Goal: Task Accomplishment & Management: Complete application form

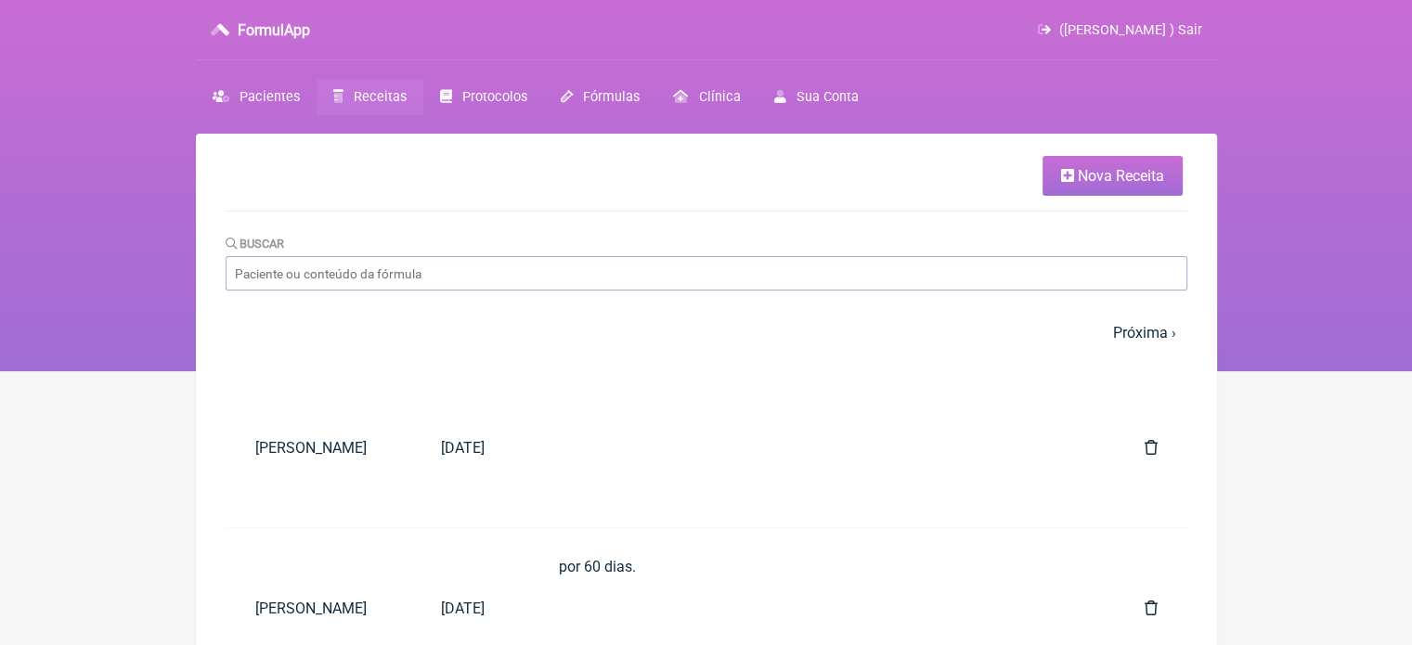
click at [1072, 174] on icon at bounding box center [1067, 175] width 13 height 15
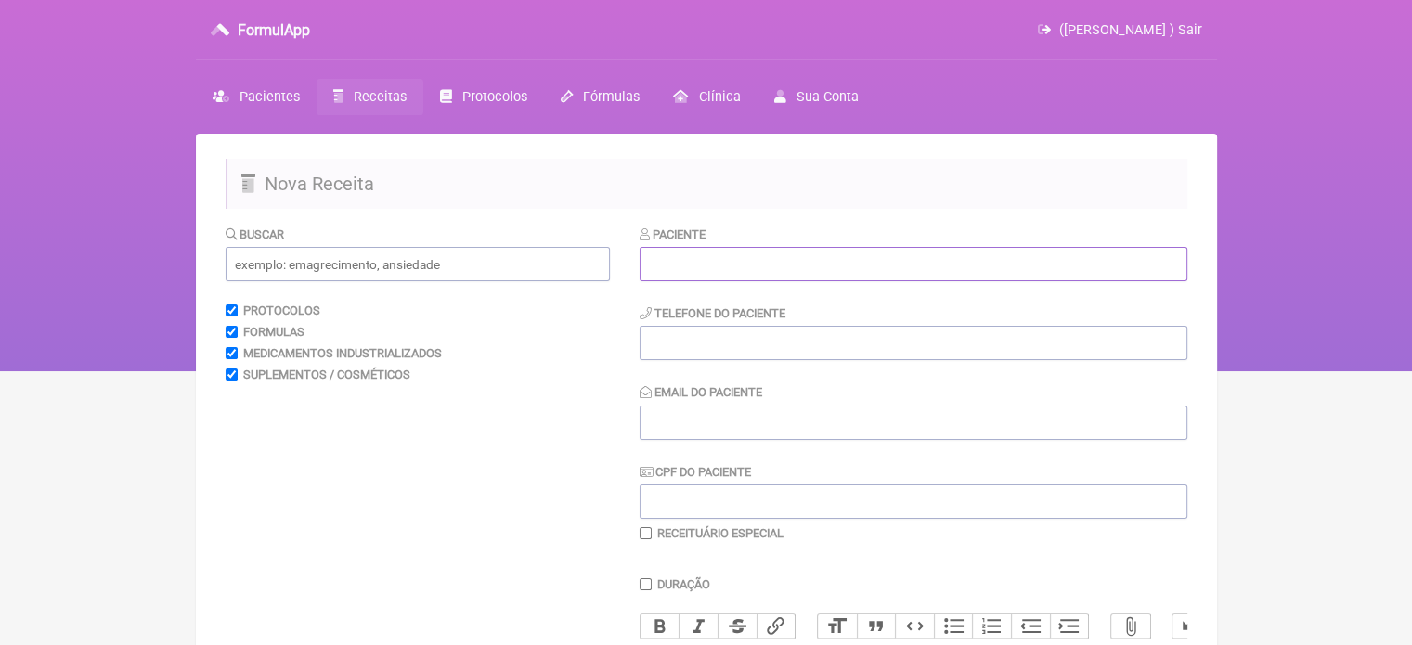
click at [840, 255] on input "text" at bounding box center [914, 264] width 548 height 34
paste input "REGINA [DATE][PERSON_NAME]"
type input "REGINA [DATE][PERSON_NAME]"
click at [769, 328] on input "tel" at bounding box center [914, 343] width 548 height 34
type input "21"
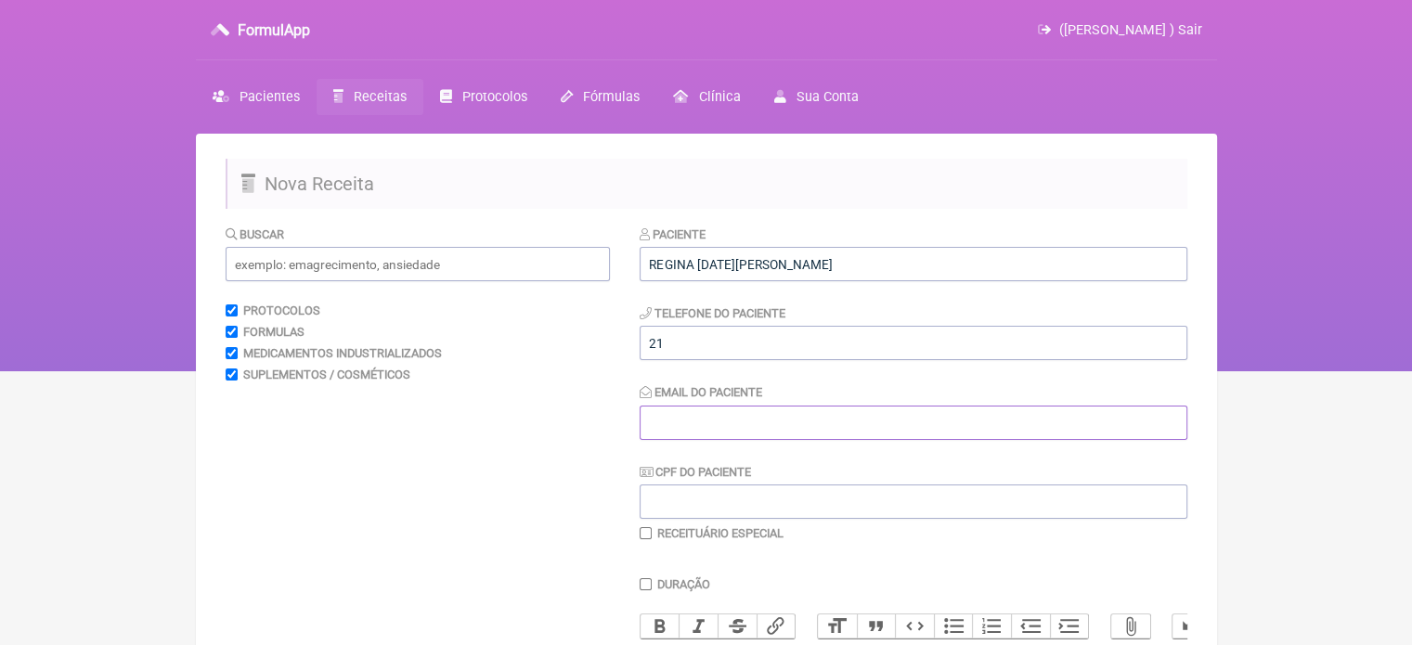
click at [733, 415] on input "Email do Paciente" at bounding box center [914, 423] width 548 height 34
type input "X2X"
click at [363, 244] on div "Buscar" at bounding box center [418, 253] width 384 height 57
click at [375, 266] on input "text" at bounding box center [418, 264] width 384 height 34
drag, startPoint x: 362, startPoint y: 272, endPoint x: 66, endPoint y: 258, distance: 296.6
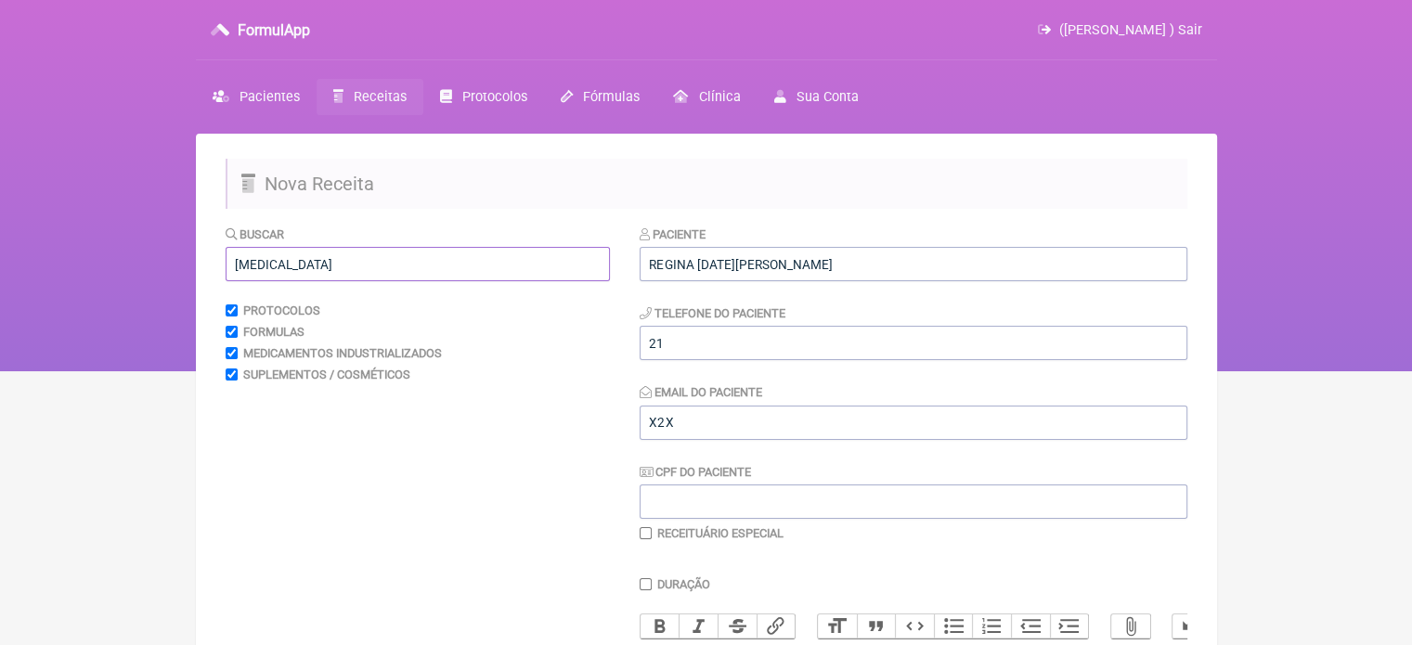
click at [66, 258] on div "FormulApp (Flavio Caldas Caetano ) Sair Pacientes Receitas Protocolos Fórmulas …" at bounding box center [706, 185] width 1412 height 371
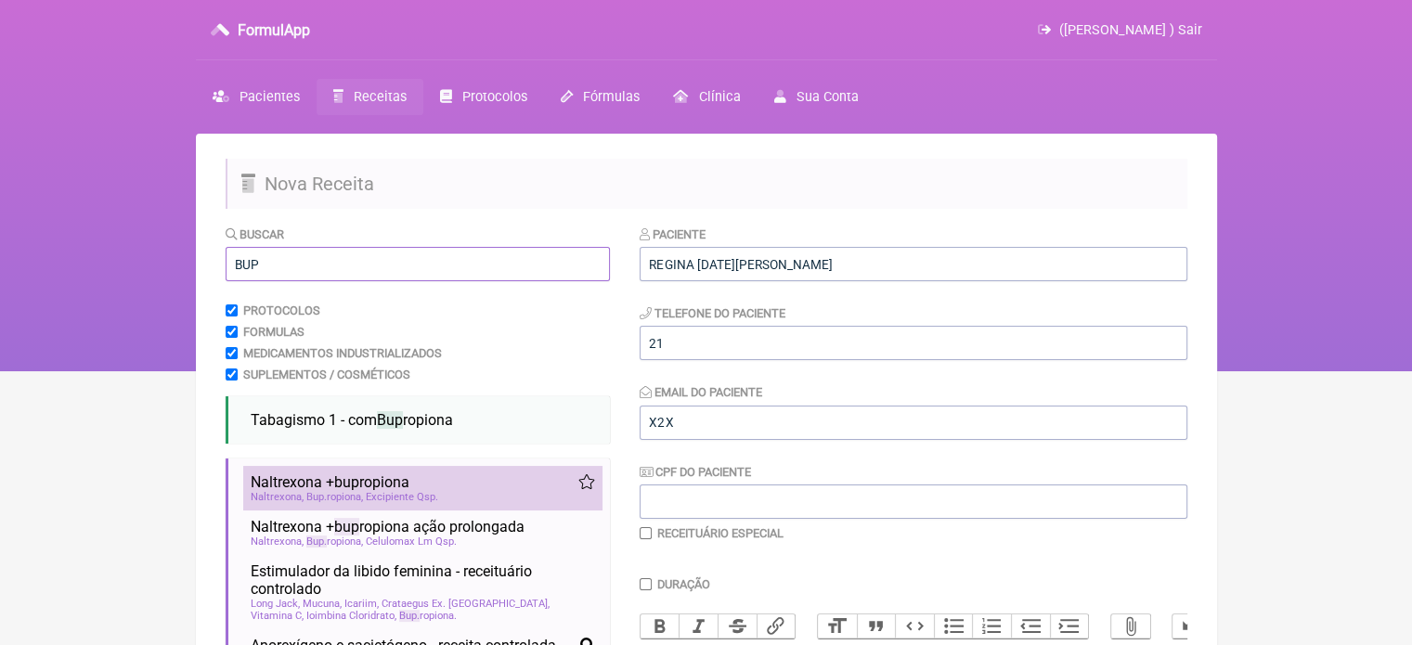
type input "BUP"
click at [349, 489] on span "bup" at bounding box center [346, 483] width 25 height 18
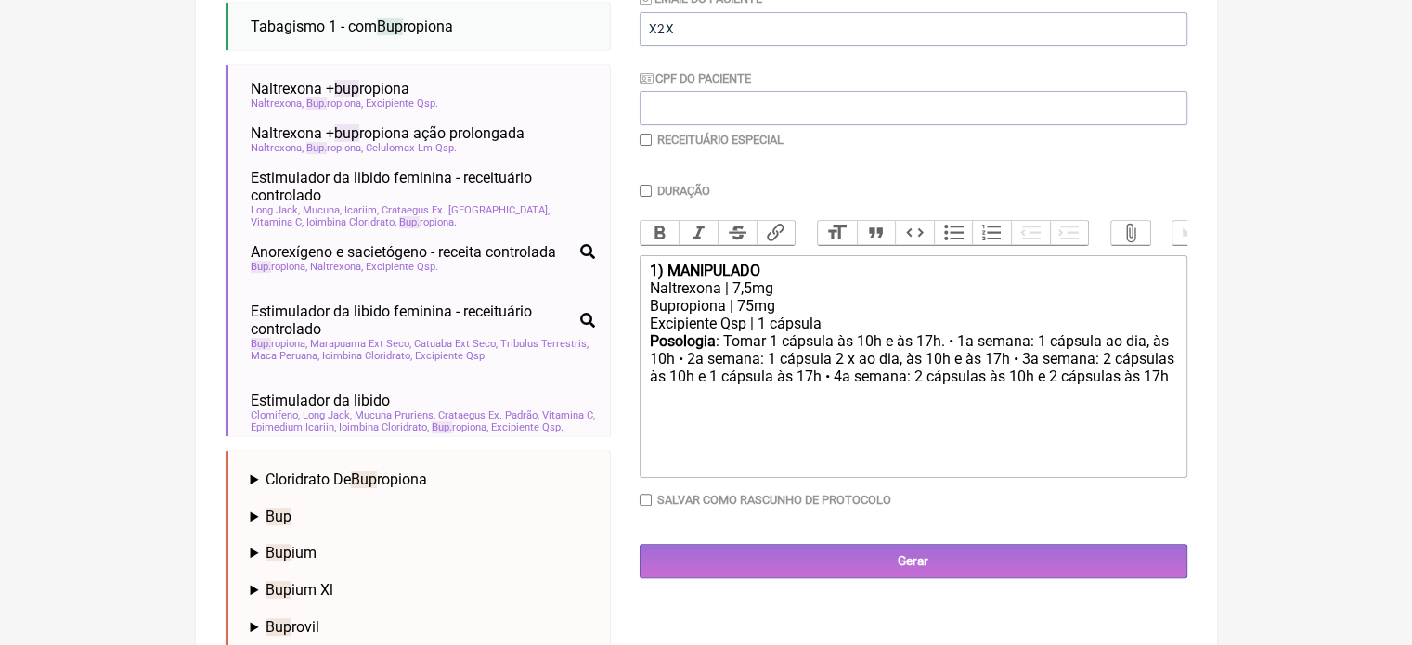
scroll to position [396, 0]
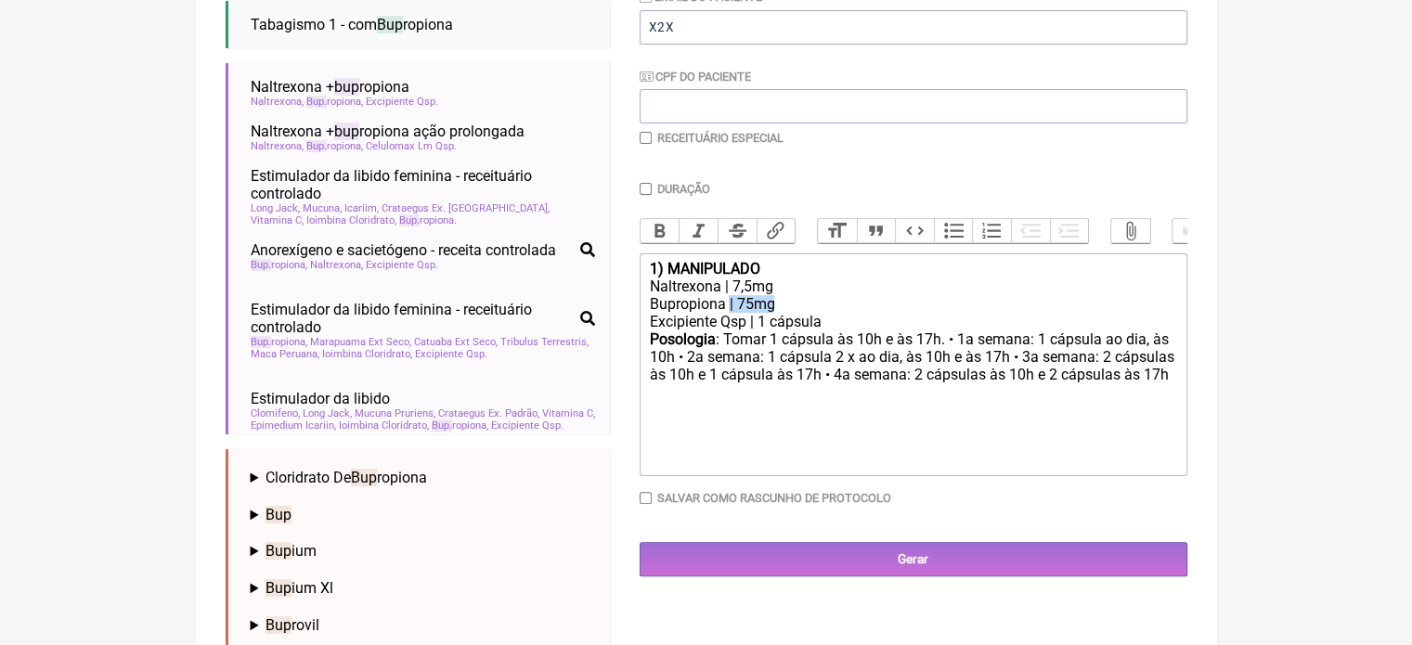
drag, startPoint x: 802, startPoint y: 325, endPoint x: 730, endPoint y: 319, distance: 72.6
click at [730, 319] on trix-editor "1) MANIPULADO Naltrexona | 7,5mg Bupropiona | 75mg Excipiente Qsp | 1 cápsula P…" at bounding box center [914, 365] width 548 height 223
drag, startPoint x: 776, startPoint y: 331, endPoint x: 642, endPoint y: 286, distance: 141.8
click at [642, 286] on trix-editor "1) MANIPULADO Naltrexona | 7,5mg Bupropiona | 75mg Excipiente Qsp | 1 cápsula P…" at bounding box center [914, 365] width 548 height 223
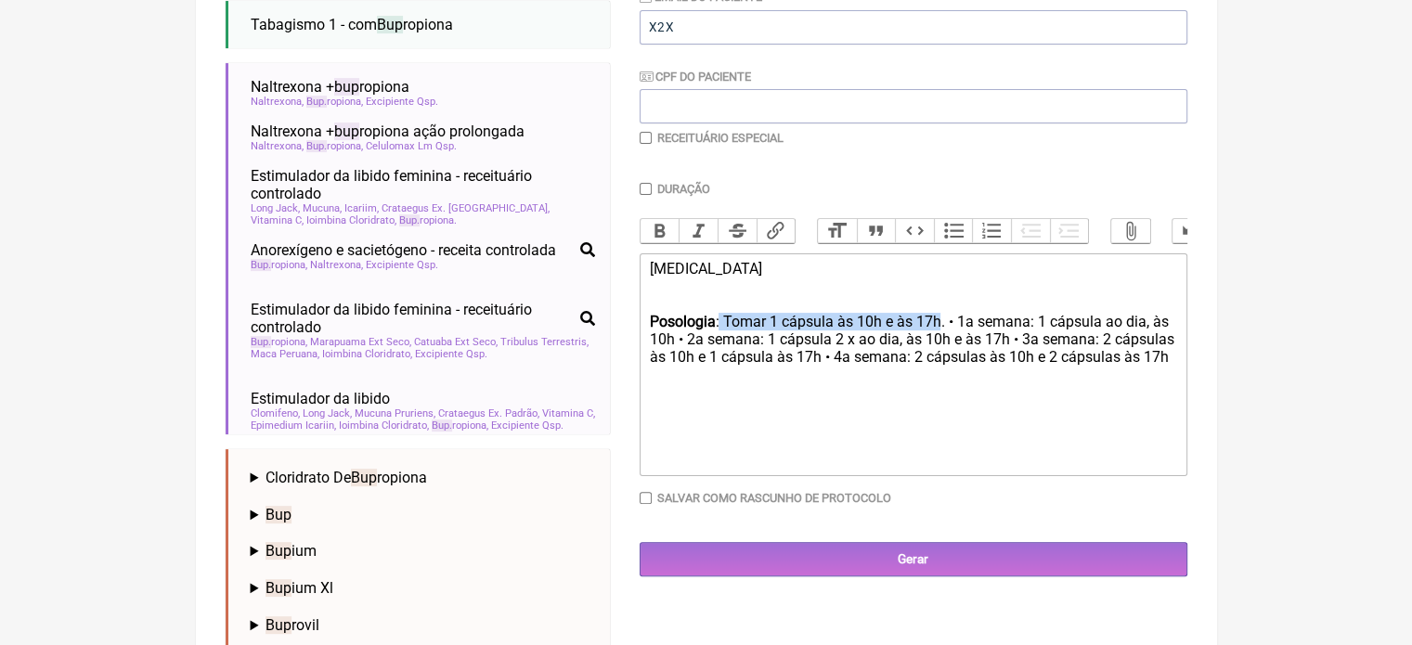
drag, startPoint x: 939, startPoint y: 333, endPoint x: 721, endPoint y: 341, distance: 218.4
click at [721, 341] on div "Posologia : Tomar 1 cápsula às 10h e às 17h. • 1a semana: 1 cápsula ao dia, às …" at bounding box center [912, 349] width 527 height 72
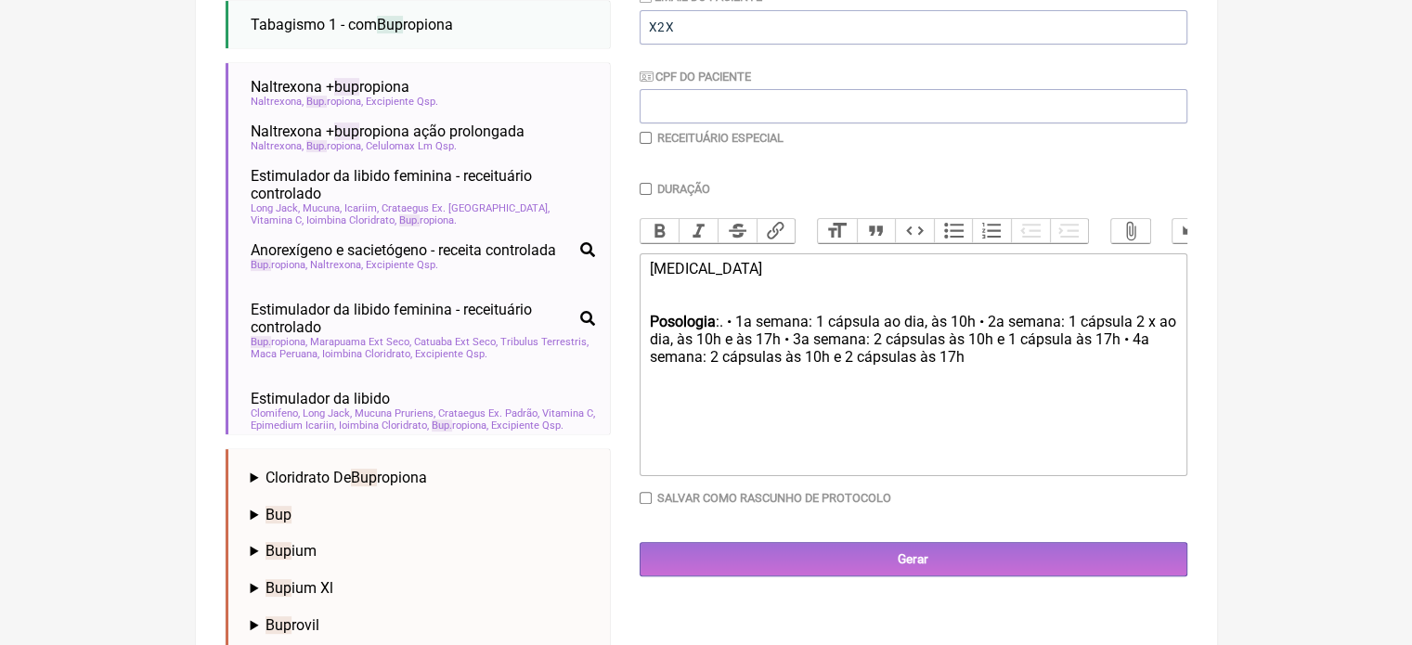
click at [978, 334] on div "Posologia :. • 1a semana: 1 cápsula ao dia, às 10h • 2a semana: 1 cápsula 2 x a…" at bounding box center [912, 349] width 527 height 72
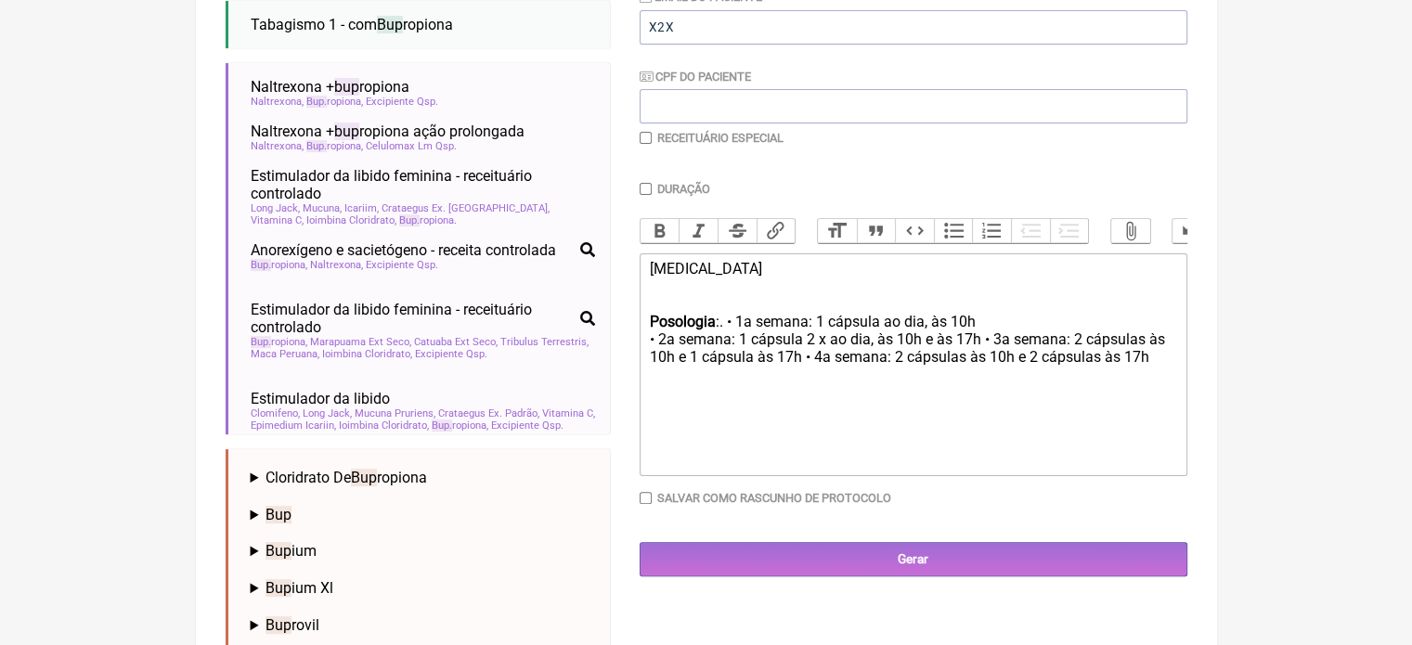
click at [977, 354] on div "Posologia :. • 1a semana: 1 cápsula ao dia, às 10h • 2a semana: 1 cápsula 2 x a…" at bounding box center [912, 349] width 527 height 72
click at [984, 371] on div "Posologia :. • 1a semana: 1 cápsula ao dia, às 10h • 2a semana: 1 cápsula 2 x a…" at bounding box center [912, 358] width 527 height 90
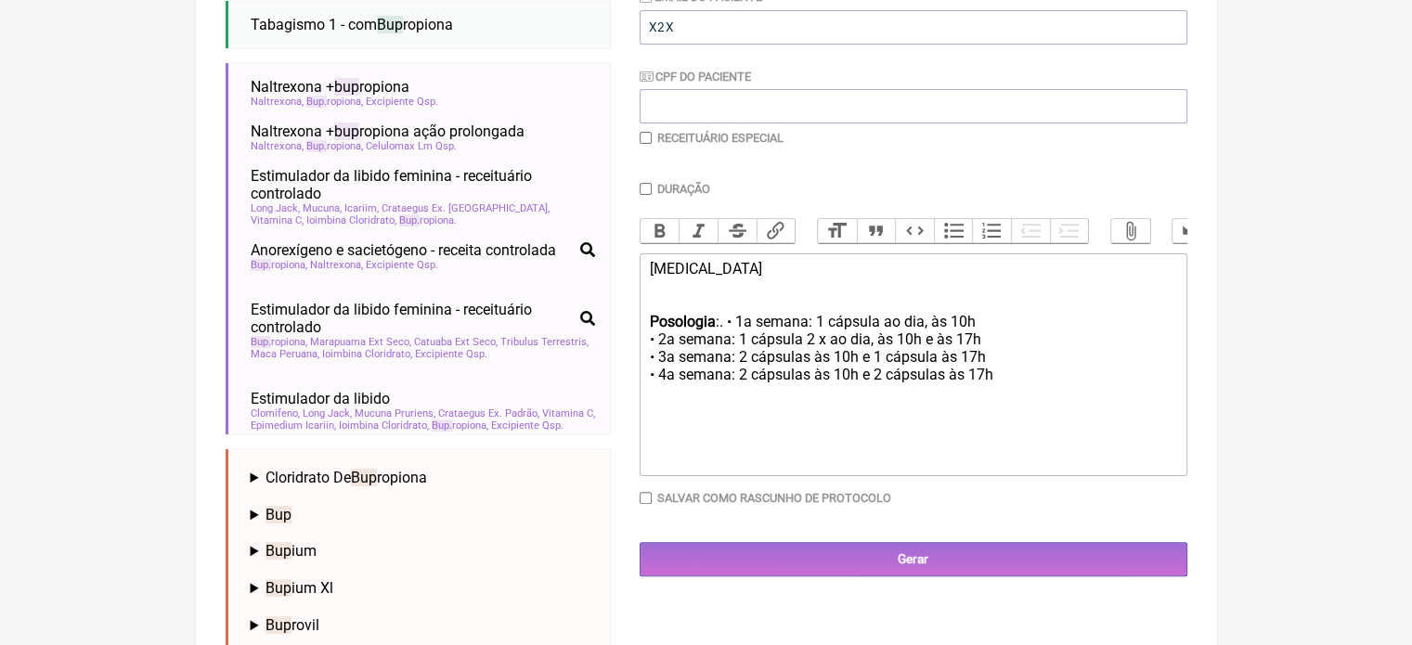
drag, startPoint x: 1003, startPoint y: 390, endPoint x: 643, endPoint y: 387, distance: 360.3
click at [643, 387] on trix-editor "CONTRAVE Posologia :. • 1a semana: 1 cápsula ao dia, às 10h • 2a semana: 1 cáps…" at bounding box center [914, 365] width 548 height 223
click at [734, 331] on div "Posologia :. • 1a semana: 1 cápsula ao dia, às 10h • 2a semana: 1 cápsula 2 x a…" at bounding box center [912, 357] width 527 height 88
click at [724, 337] on div "Posologia :. • 1a semana: 1 cápsula ao dia, às 10h • 2a semana: 1 cápsula 2 x a…" at bounding box center [912, 357] width 527 height 88
click at [749, 337] on div "Posologia :. • 1a semana: 1 cápsula ao dia, às 10h • 2a semana: 1 cápsula 2 x a…" at bounding box center [912, 366] width 527 height 106
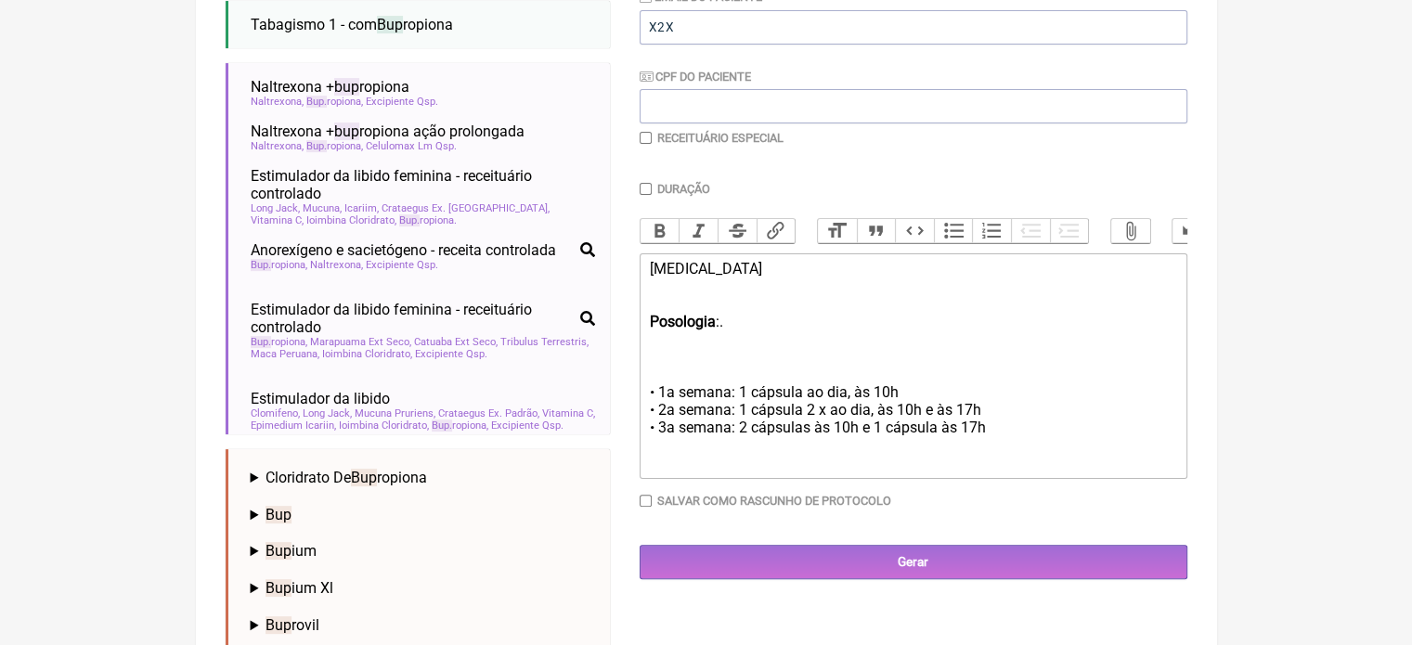
type trix-editor "<div>CONTRAVE<br><br><br></div><div><strong>Posologia</strong>:.<br><br><br><br…"
click at [649, 140] on input "checkbox" at bounding box center [646, 138] width 12 height 12
checkbox input "true"
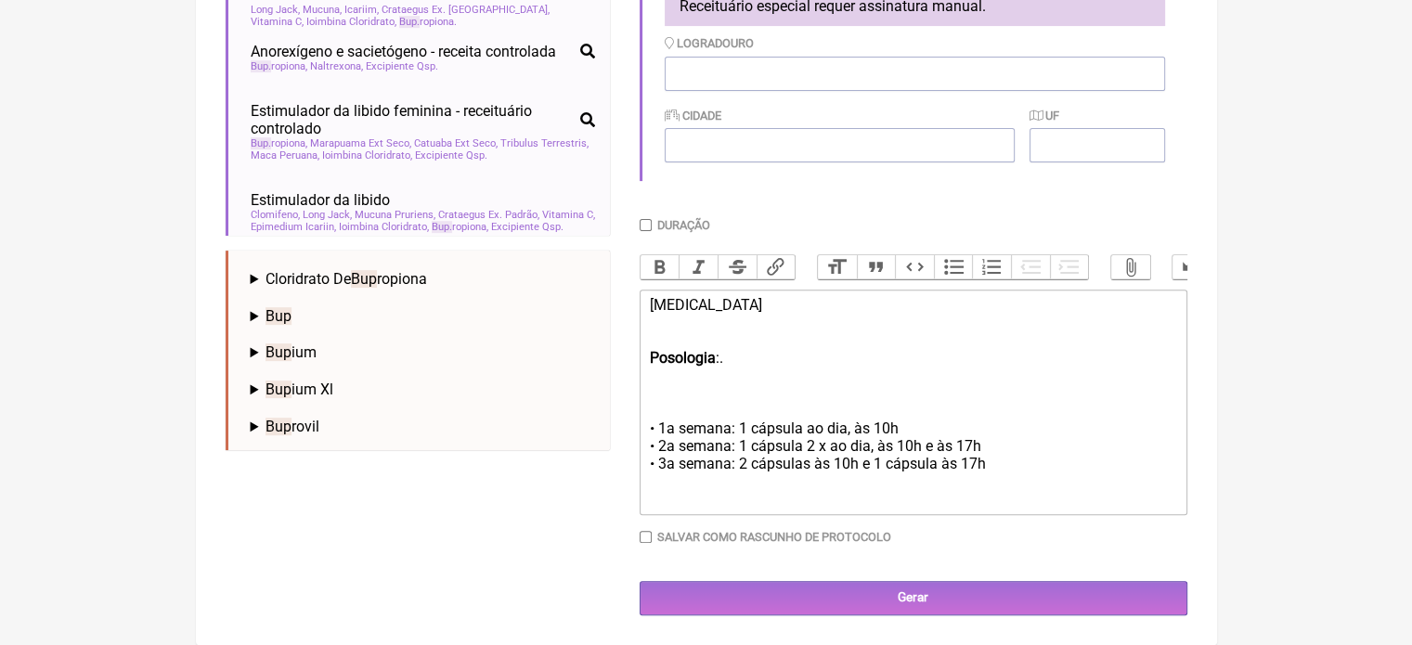
scroll to position [612, 0]
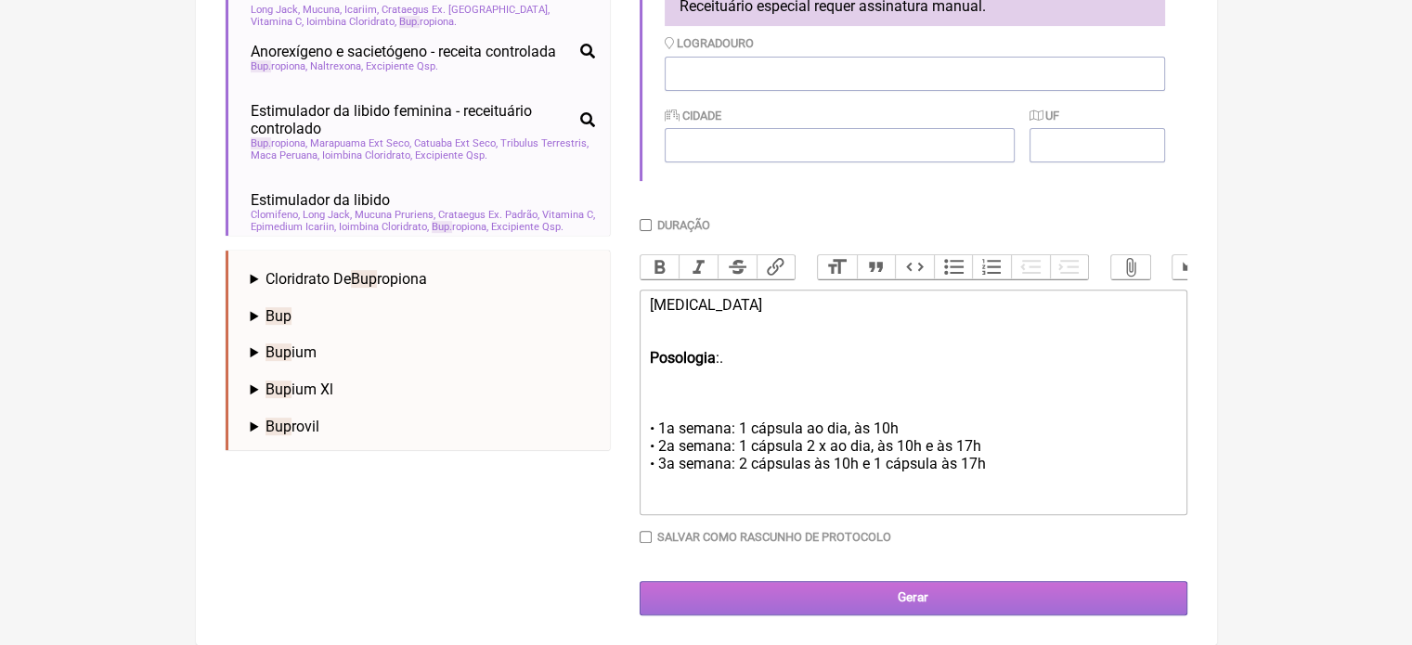
click at [897, 587] on input "Gerar" at bounding box center [914, 598] width 548 height 34
type input "X@X"
click at [906, 582] on input "Gerar" at bounding box center [914, 598] width 548 height 34
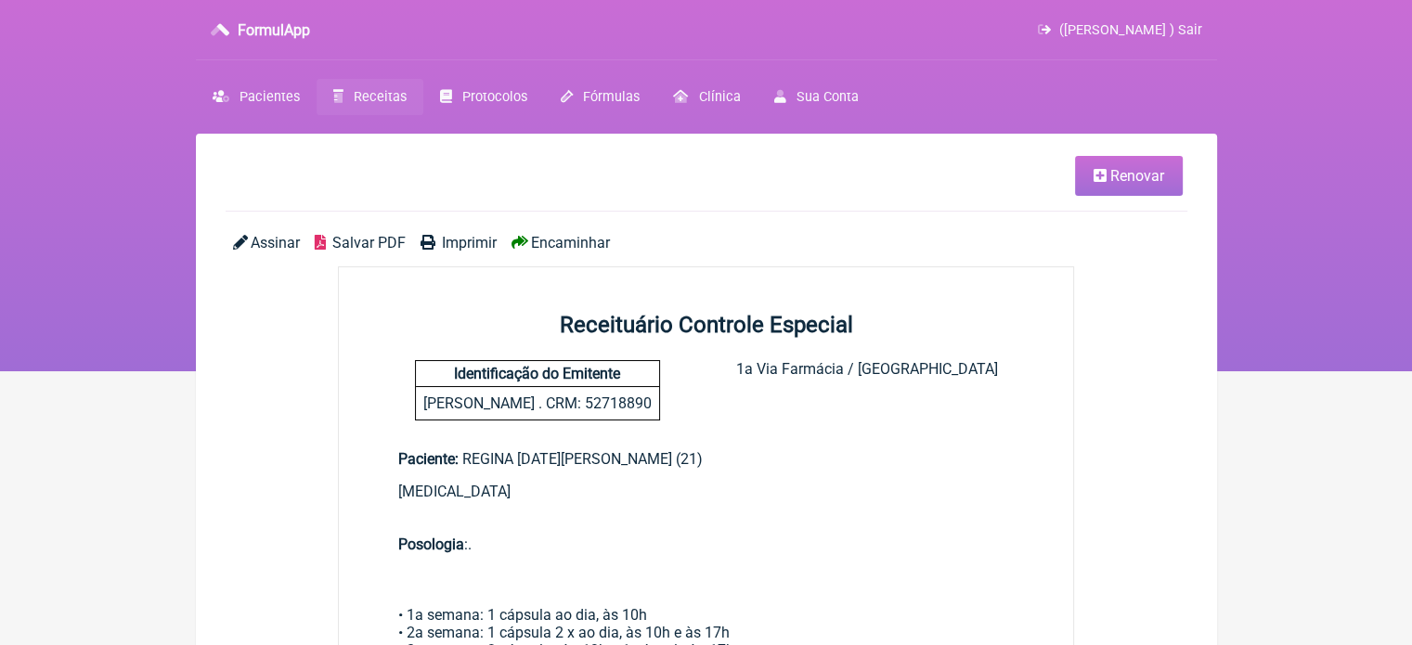
click at [439, 248] on link "Imprimir" at bounding box center [459, 243] width 76 height 18
